Goal: Navigation & Orientation: Go to known website

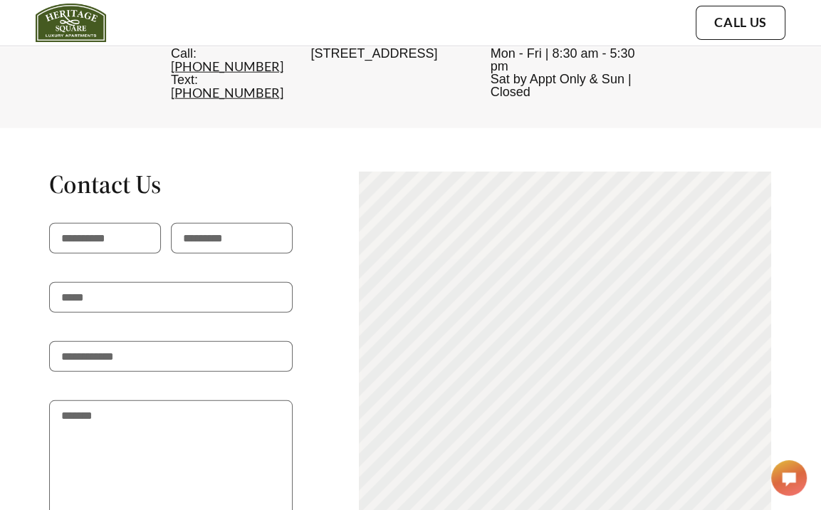
scroll to position [3168, 0]
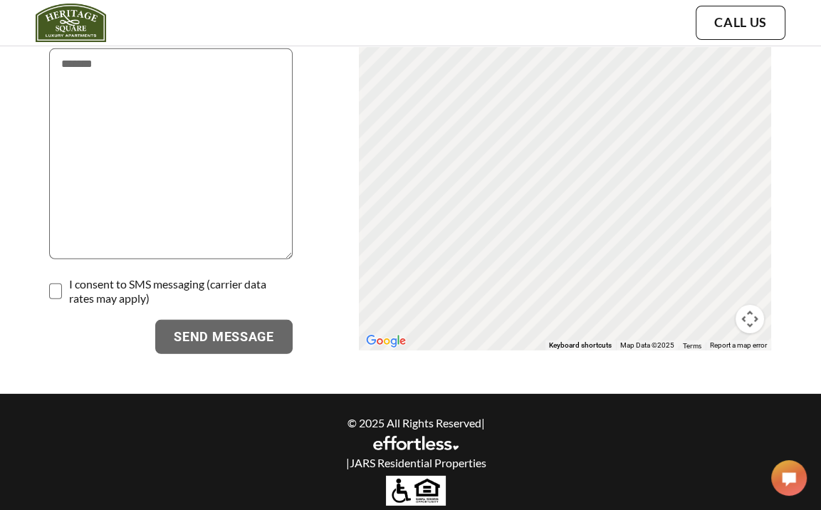
click at [419, 456] on p "| JARS Residential Properties" at bounding box center [415, 463] width 615 height 14
copy p "| JARS Residential Properties"
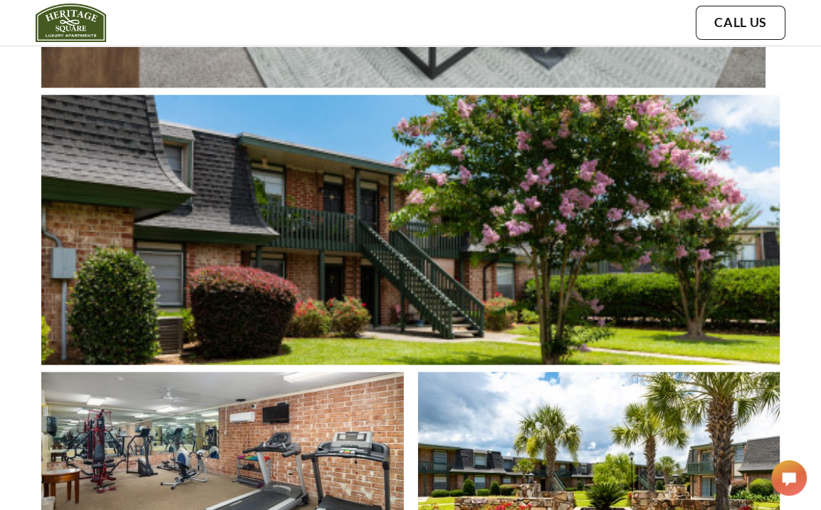
scroll to position [889, 0]
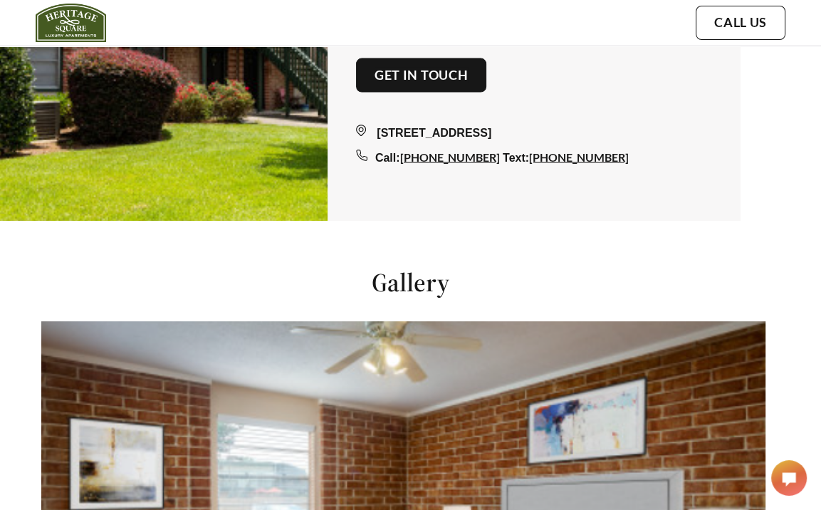
scroll to position [356, 0]
